Goal: Task Accomplishment & Management: Use online tool/utility

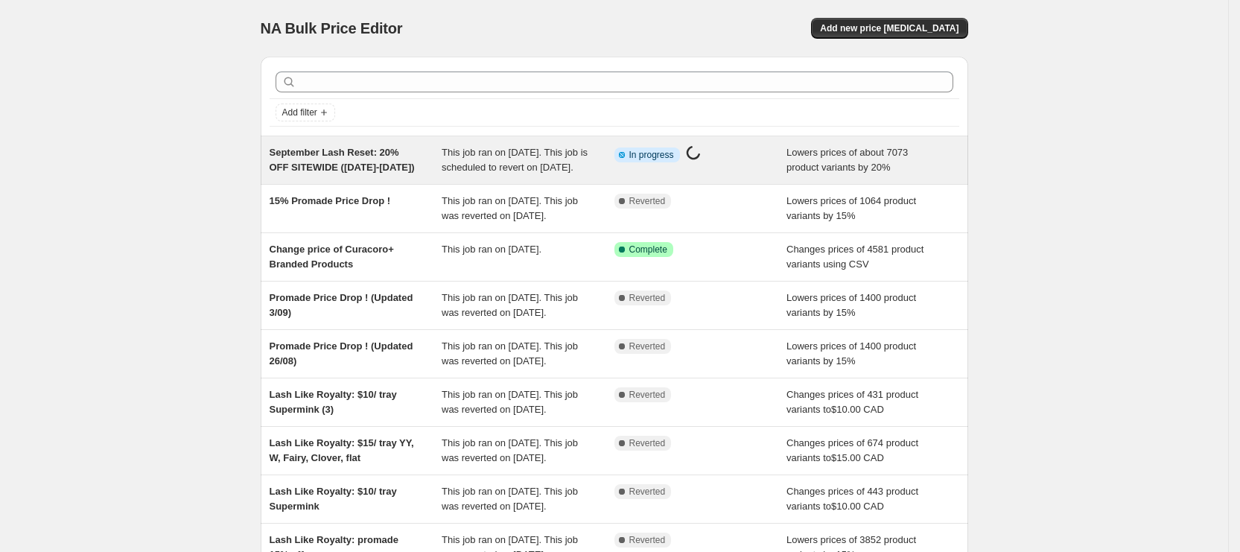
click at [458, 169] on span "This job ran on [DATE]. This job is scheduled to revert on [DATE]." at bounding box center [515, 160] width 146 height 26
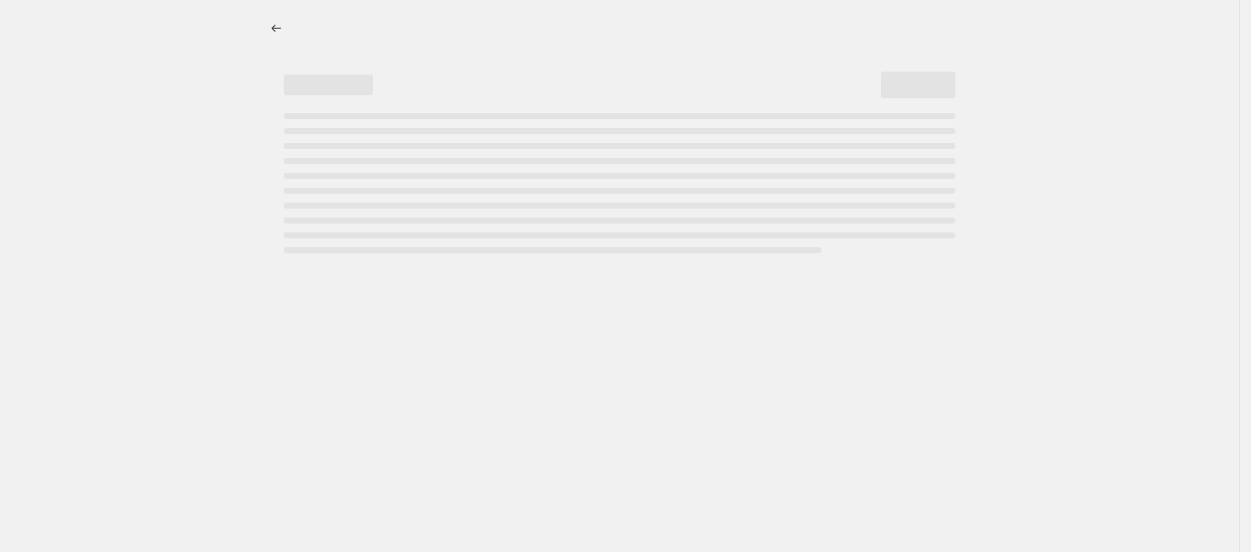
select select "percentage"
select select "product_status"
select select "vendor"
select select "not_equal"
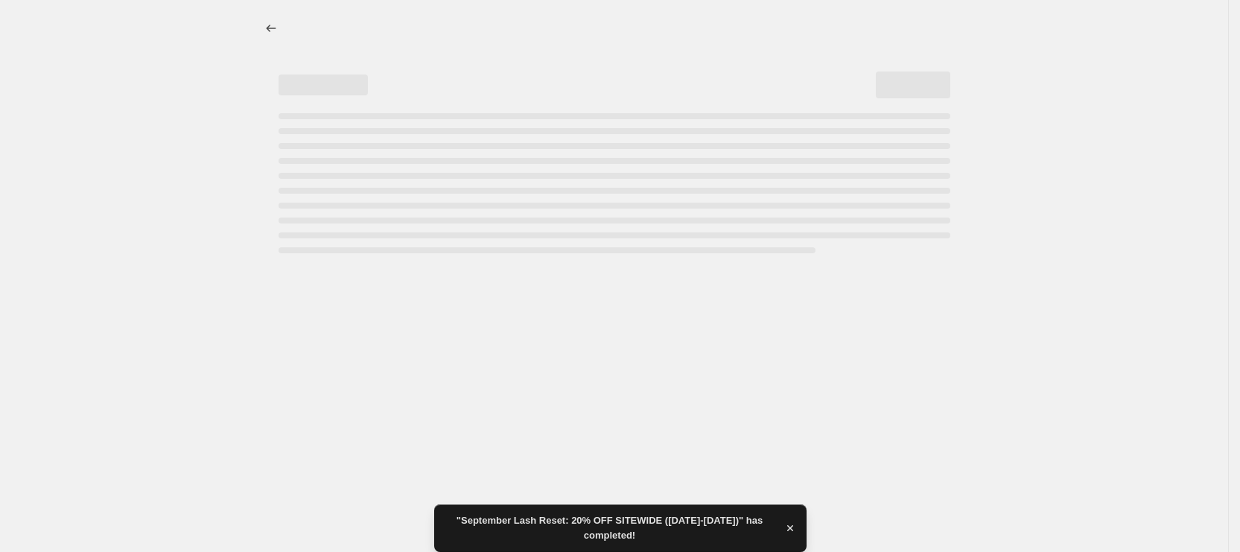
select select "percentage"
select select "product_status"
select select "vendor"
select select "not_equal"
